Goal: Register for event/course

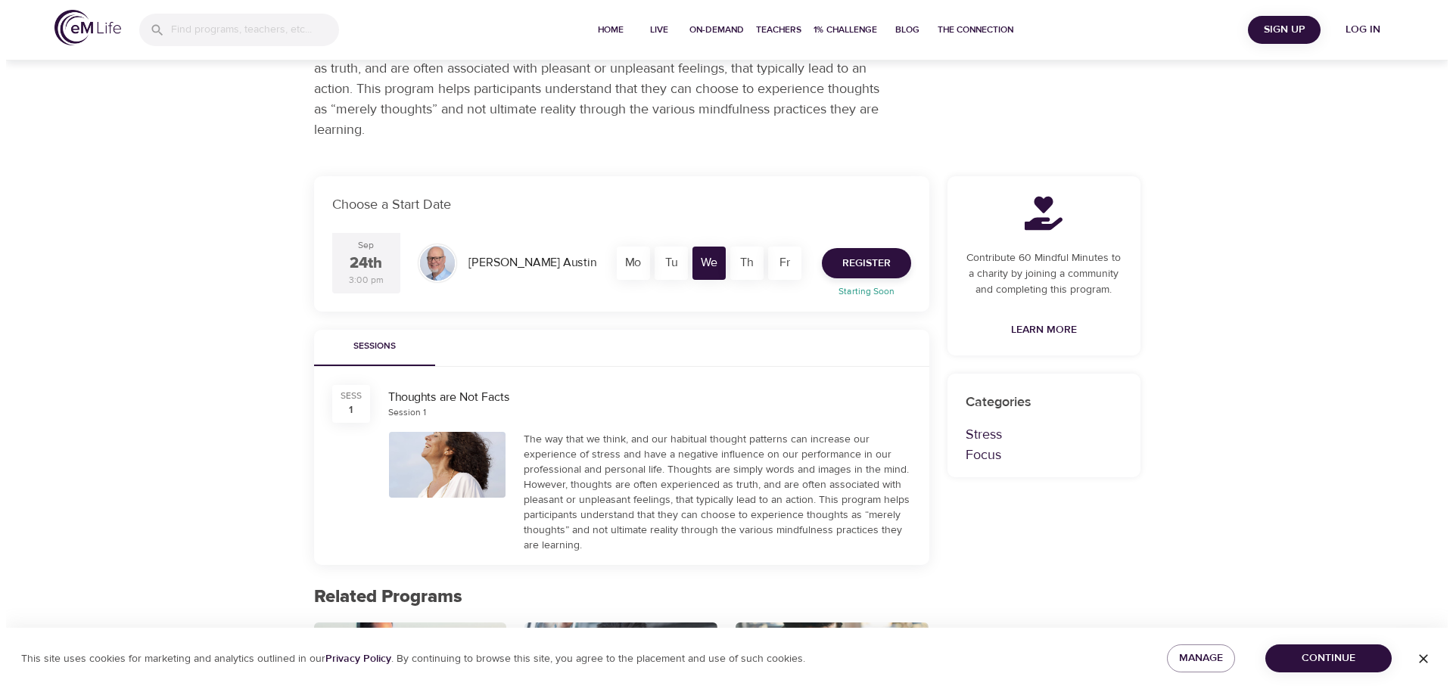
scroll to position [151, 0]
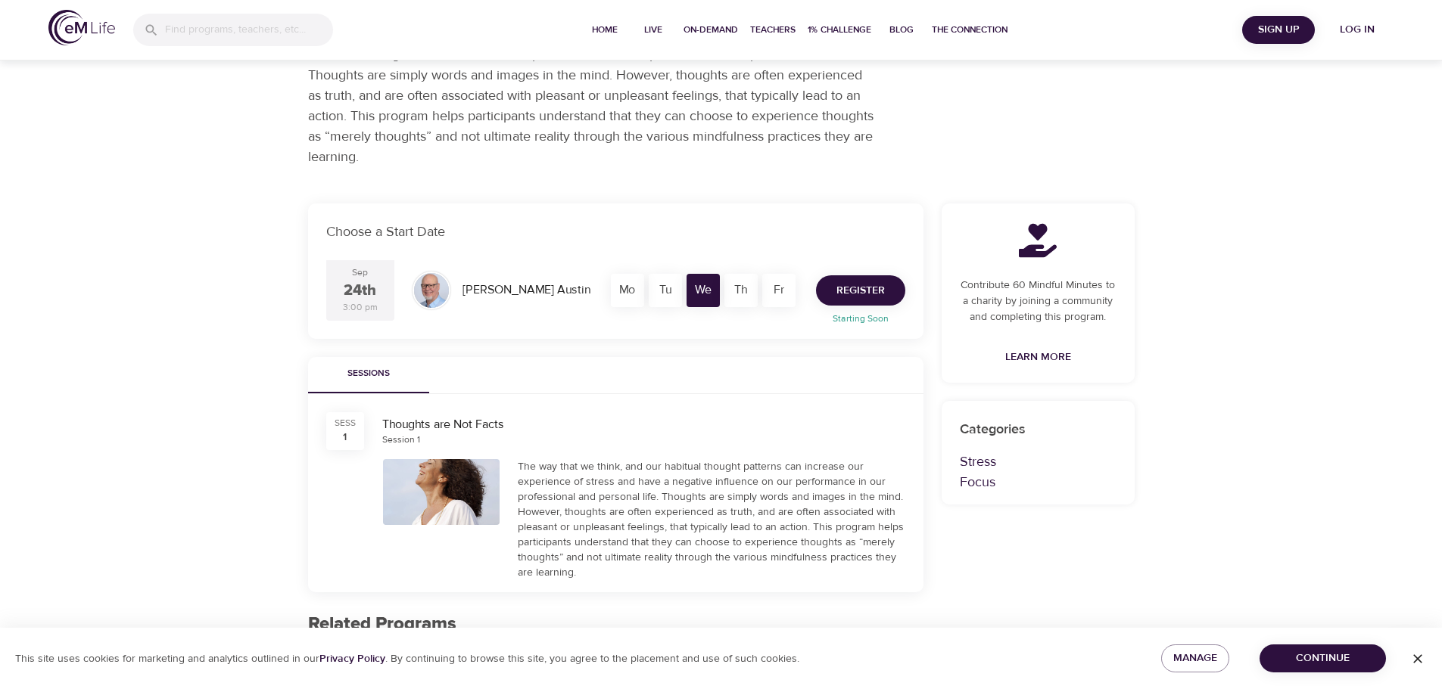
click at [884, 287] on span "Register" at bounding box center [860, 291] width 48 height 19
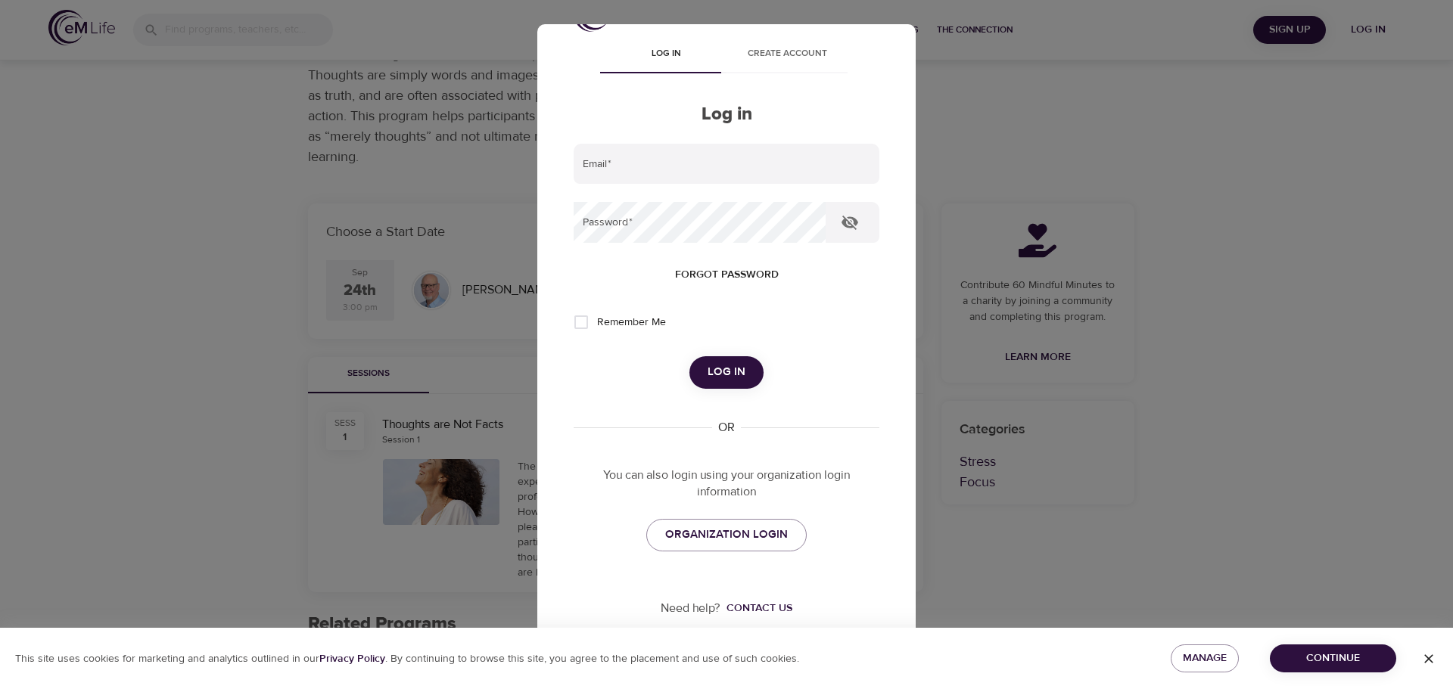
scroll to position [0, 0]
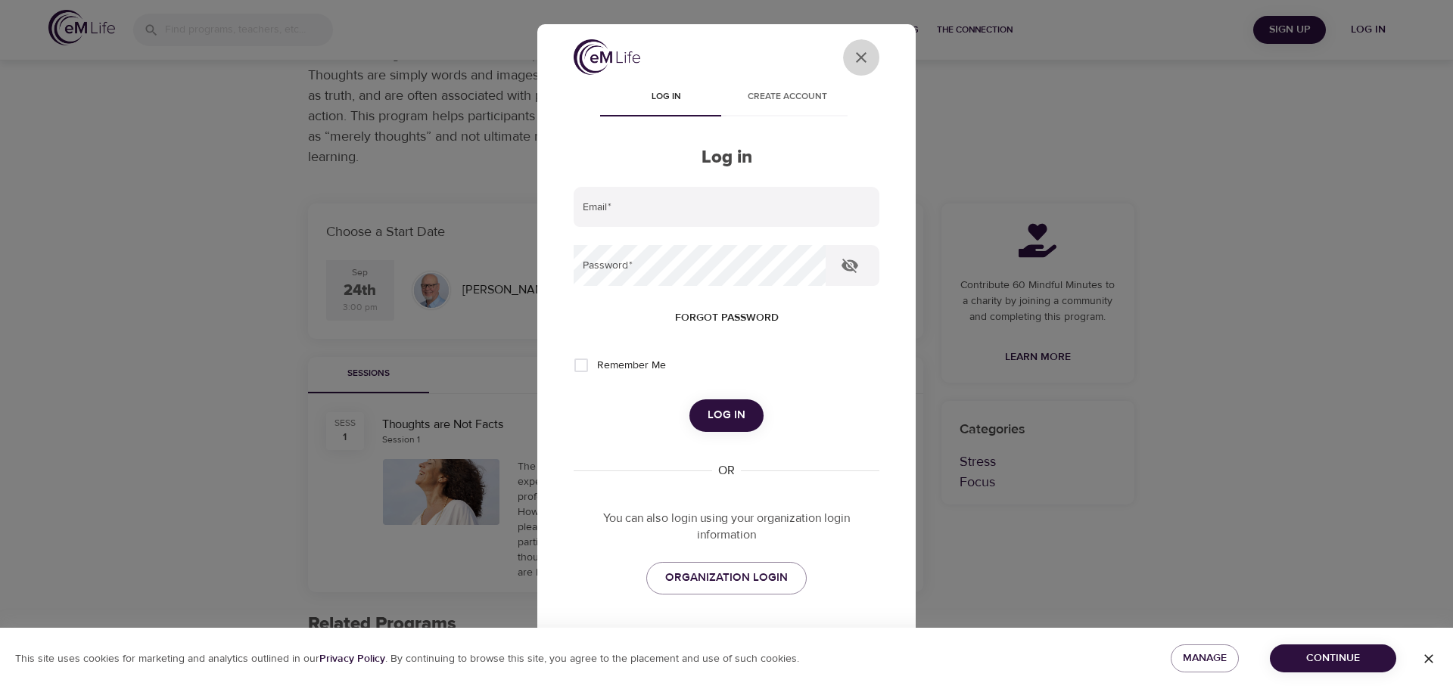
click at [852, 57] on icon "User Profile" at bounding box center [861, 57] width 18 height 18
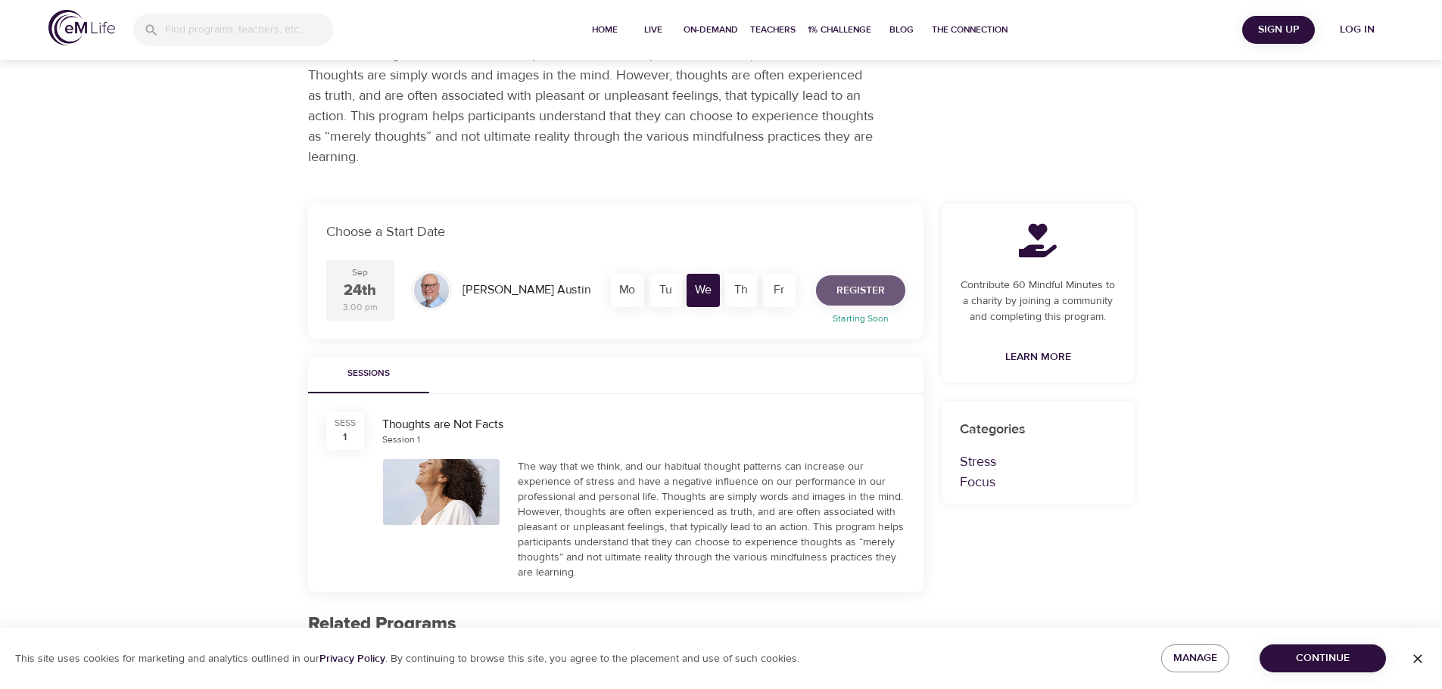
click at [866, 292] on span "Register" at bounding box center [860, 291] width 48 height 19
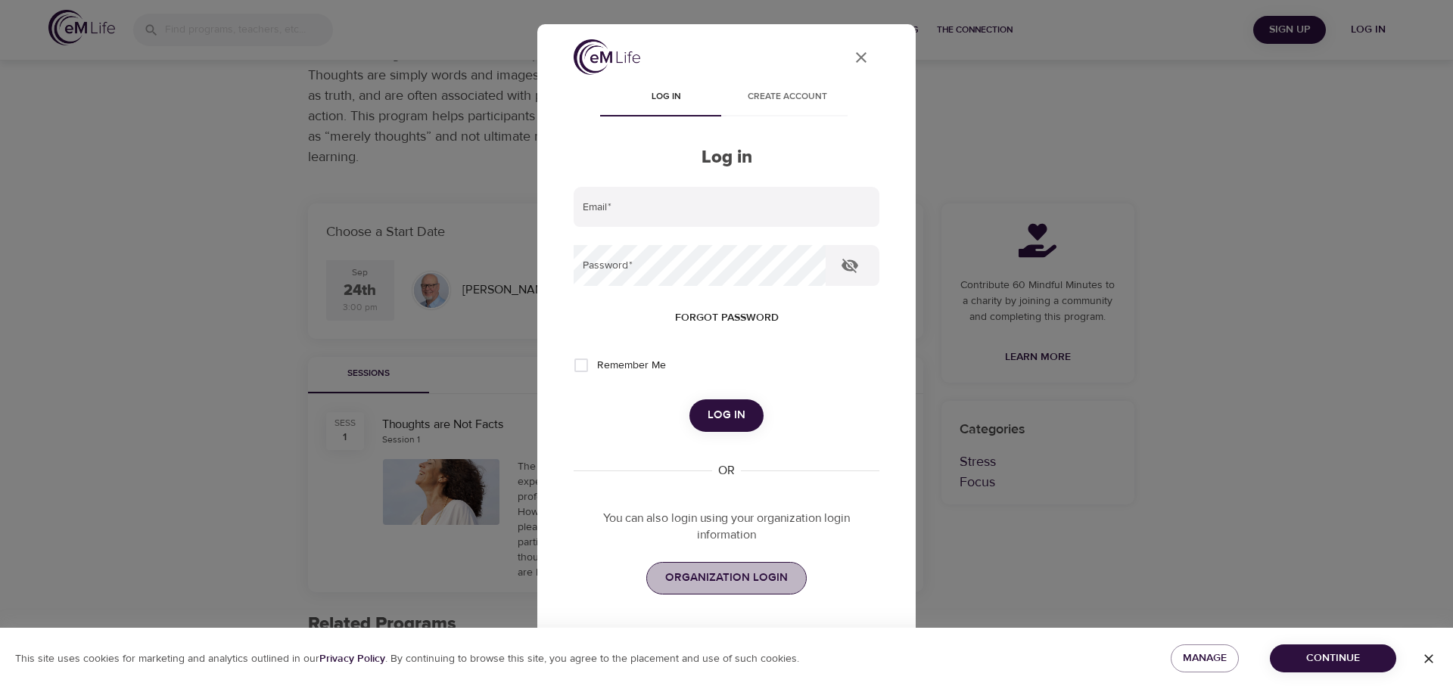
click at [748, 570] on span "ORGANIZATION LOGIN" at bounding box center [726, 578] width 123 height 20
